Goal: Task Accomplishment & Management: Manage account settings

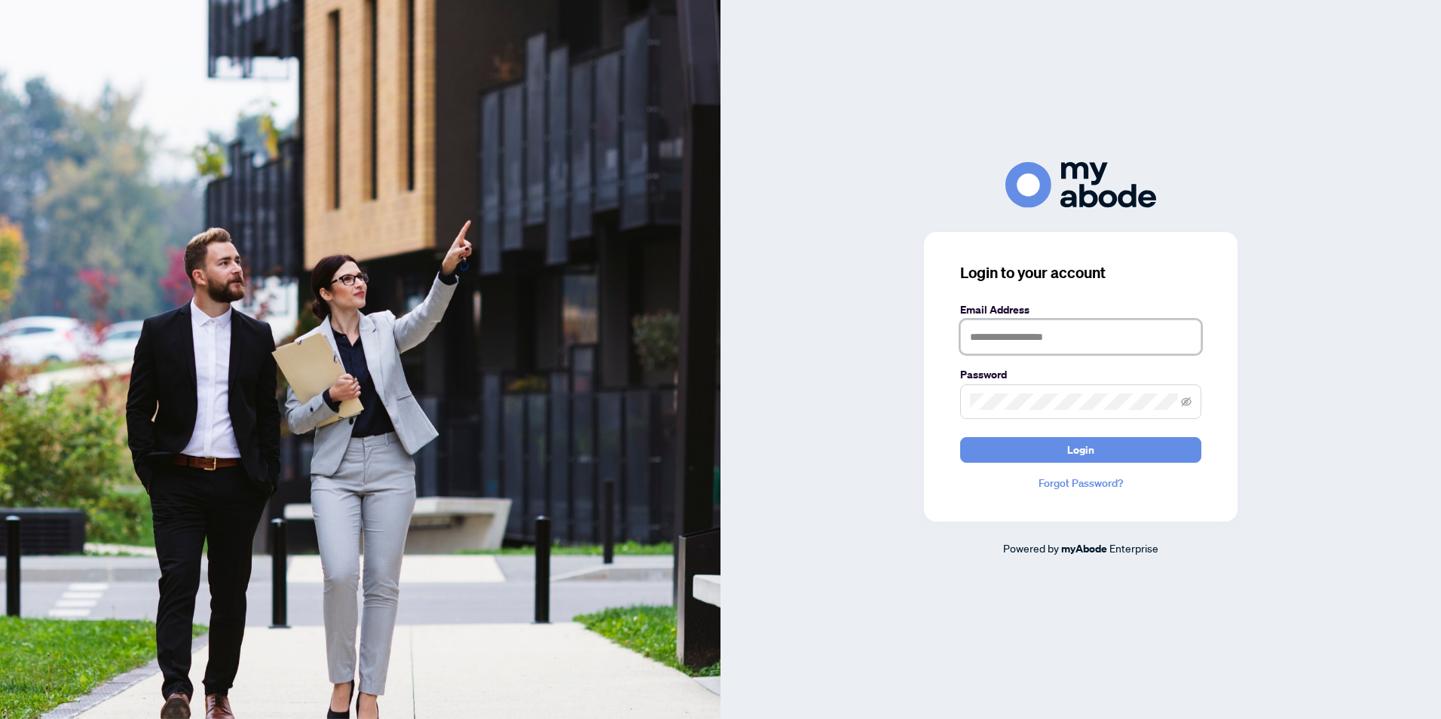
click at [1018, 336] on input "text" at bounding box center [1080, 337] width 241 height 35
type input "**********"
click at [960, 437] on button "Login" at bounding box center [1080, 450] width 241 height 26
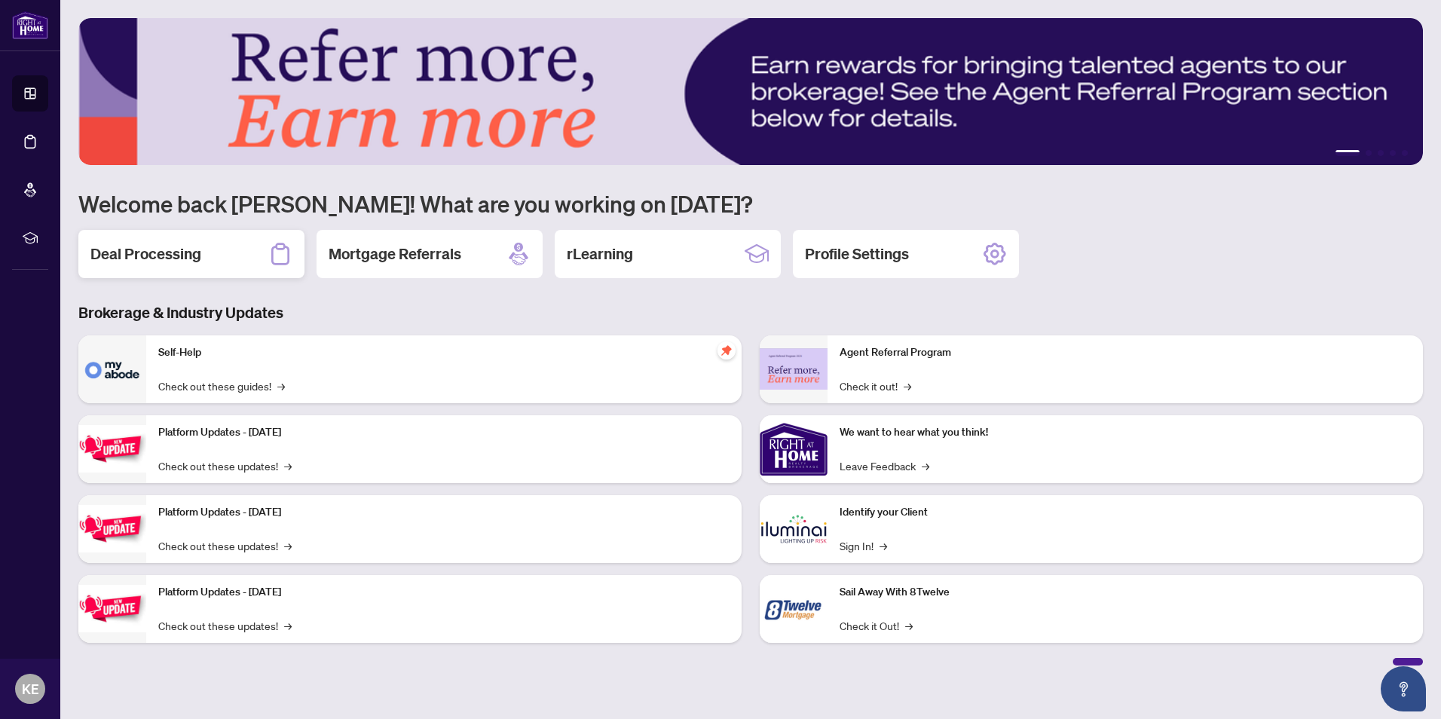
click at [161, 249] on h2 "Deal Processing" at bounding box center [145, 253] width 111 height 21
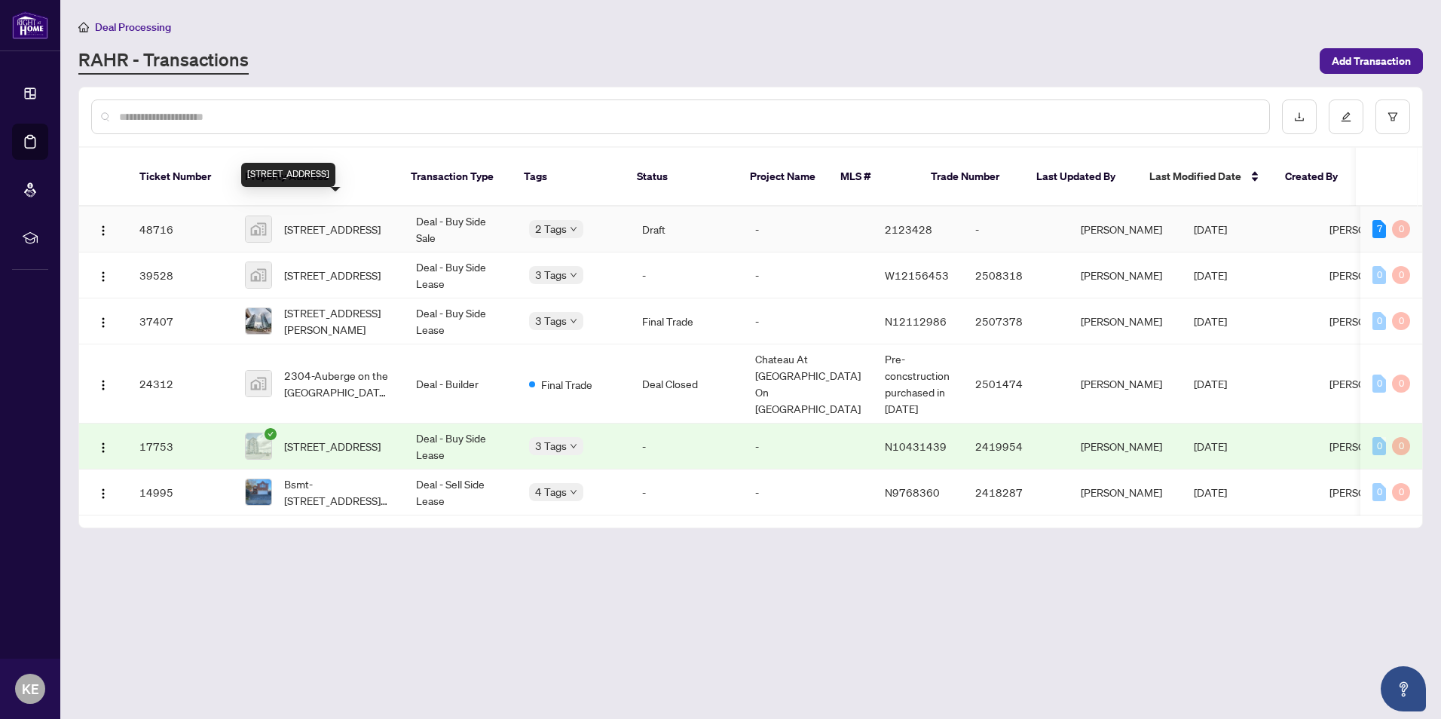
click at [353, 221] on span "339 Ester St, Sudbury, Greater Sudbury, ON P3E 5C5, Canada" at bounding box center [332, 229] width 96 height 17
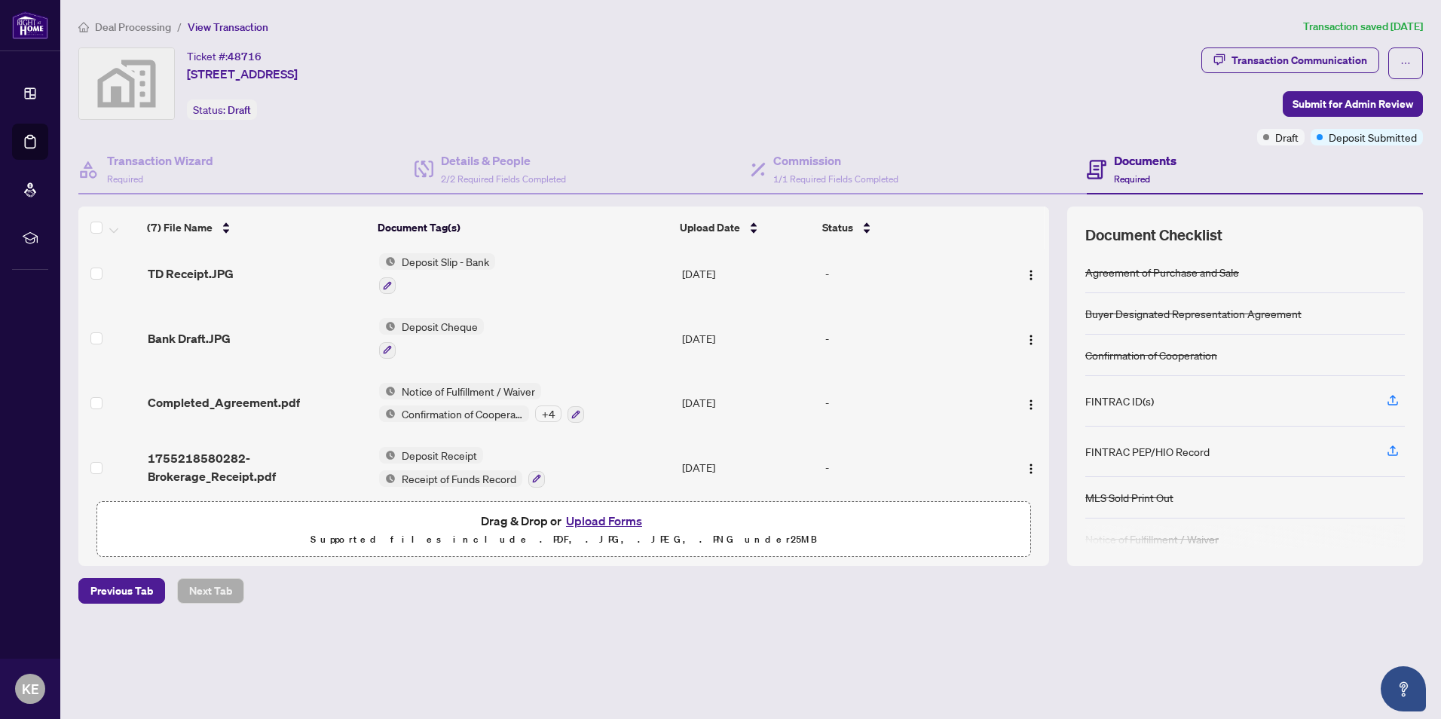
scroll to position [204, 0]
click at [1392, 402] on icon "button" at bounding box center [1393, 400] width 14 height 14
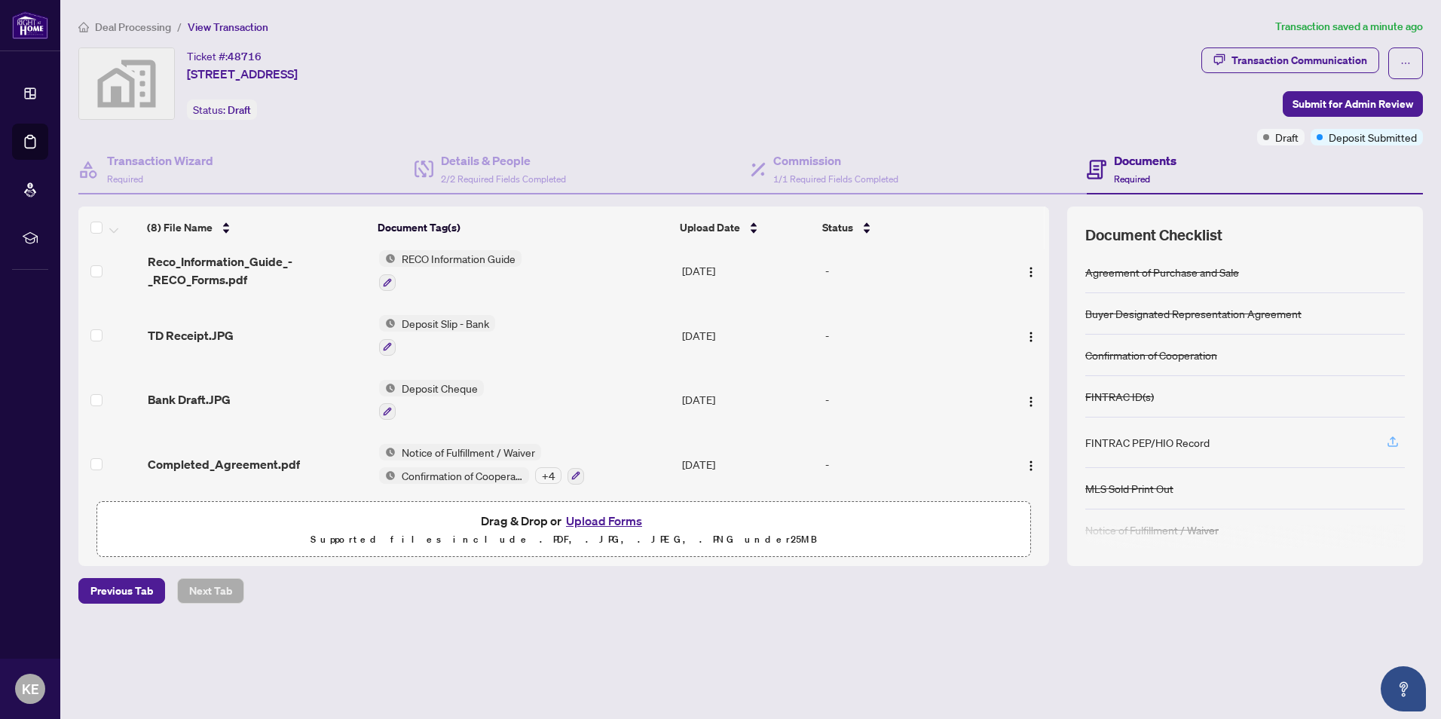
click at [1392, 440] on icon "button" at bounding box center [1393, 442] width 14 height 14
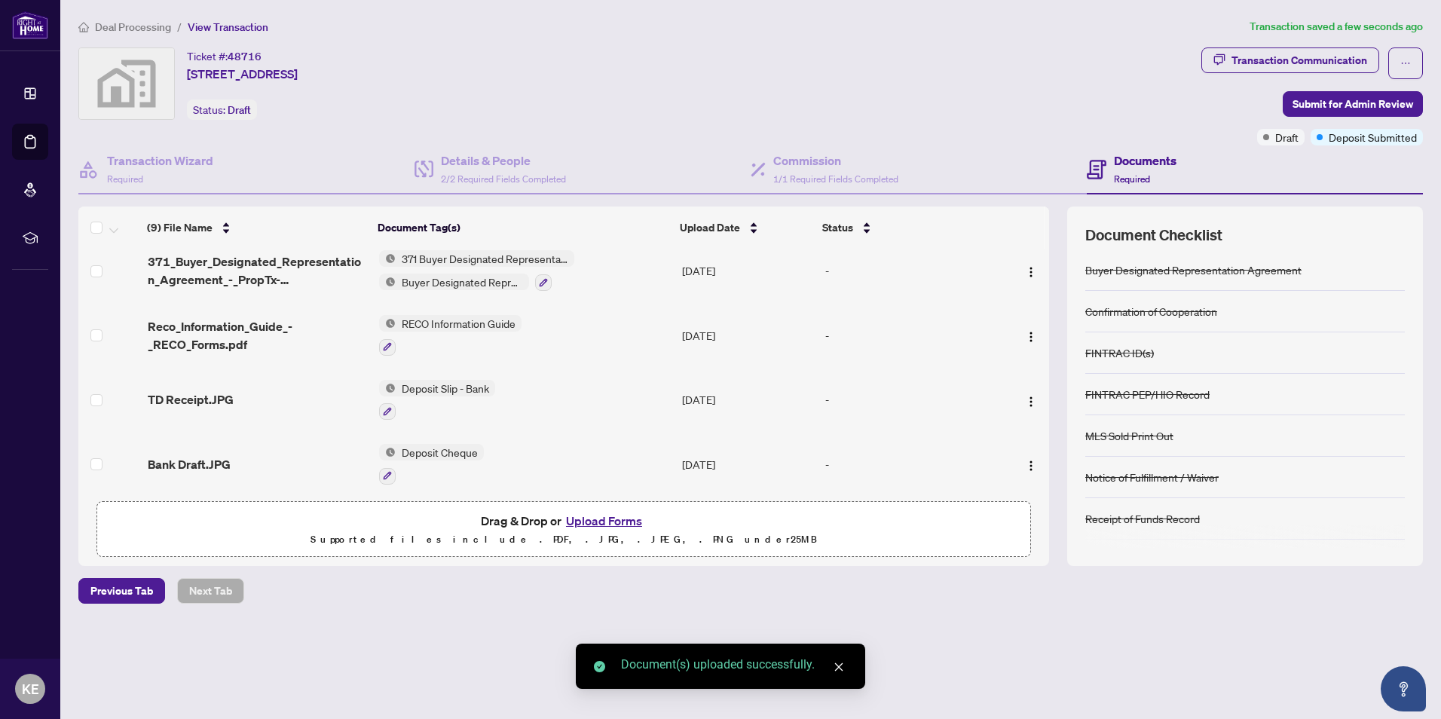
scroll to position [82, 0]
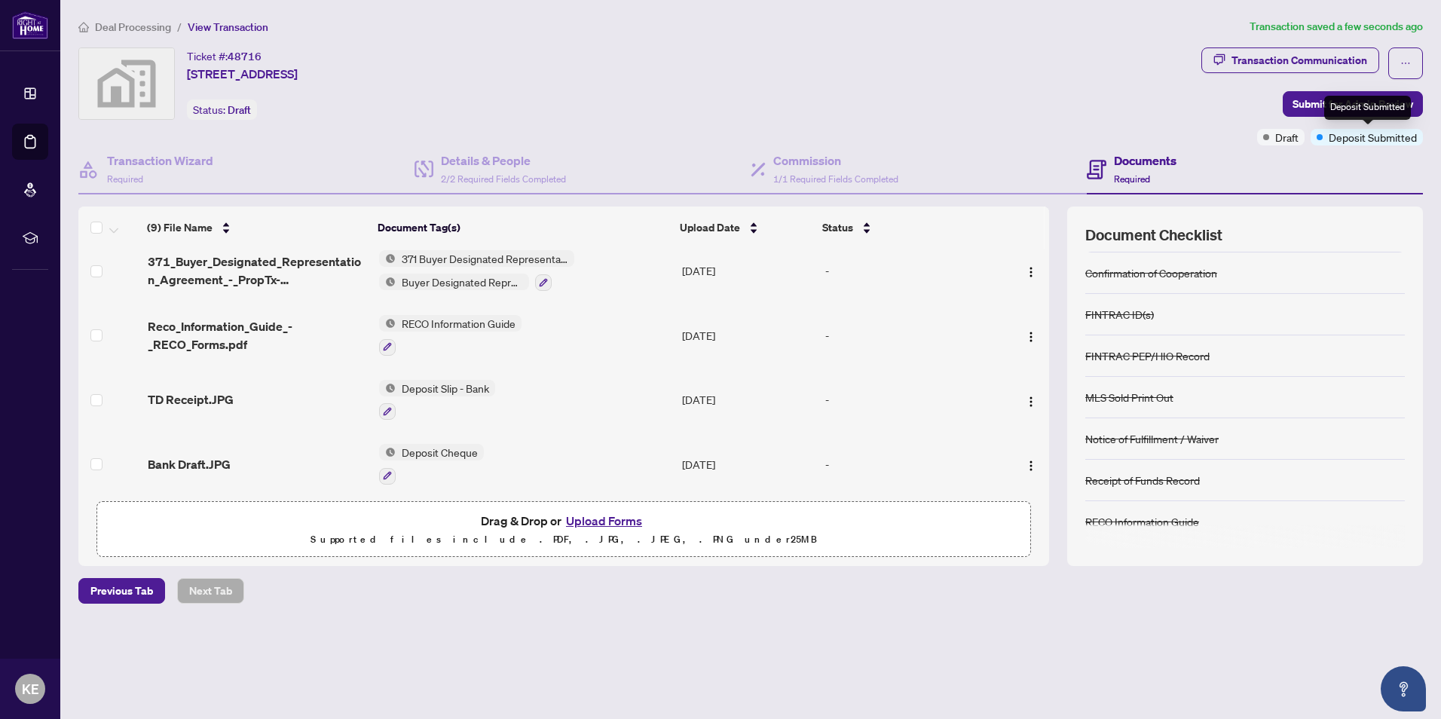
click at [1380, 112] on div "Deposit Submitted" at bounding box center [1367, 108] width 87 height 24
click at [1317, 99] on span "Submit for Admin Review" at bounding box center [1353, 104] width 121 height 24
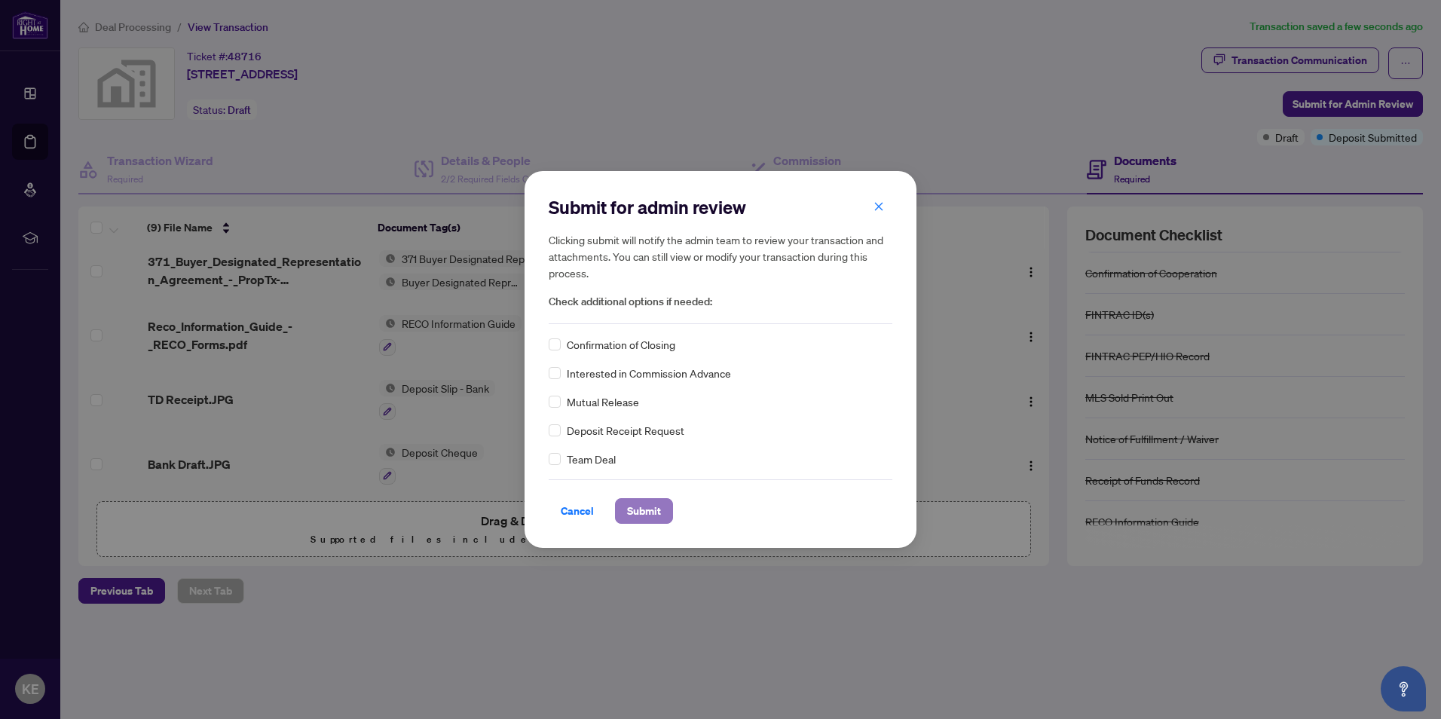
click at [645, 512] on span "Submit" at bounding box center [644, 511] width 34 height 24
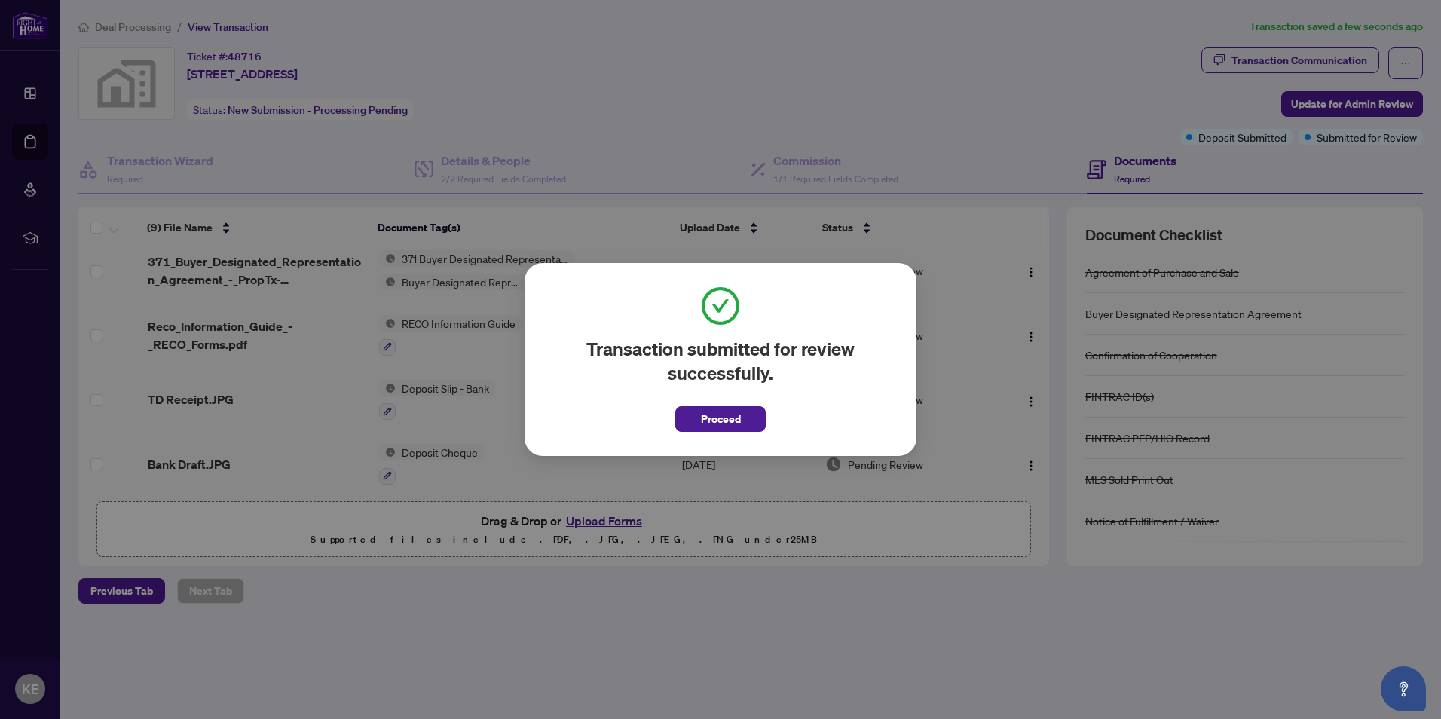
click at [716, 416] on span "Proceed" at bounding box center [721, 419] width 40 height 24
